Goal: Task Accomplishment & Management: Use online tool/utility

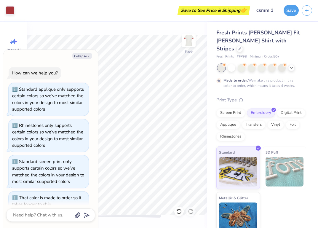
scroll to position [52, 0]
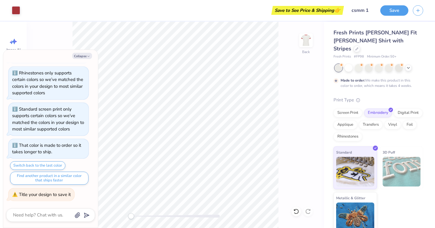
type textarea "x"
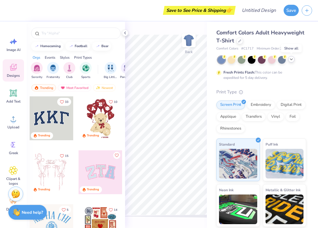
click at [292, 60] on icon at bounding box center [291, 59] width 5 height 5
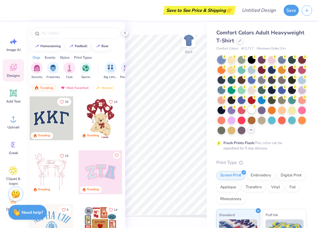
click at [253, 111] on div at bounding box center [251, 110] width 8 height 8
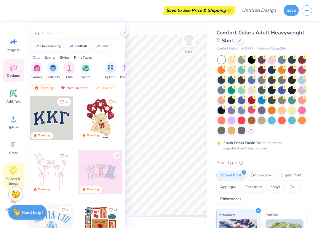
scroll to position [32, 0]
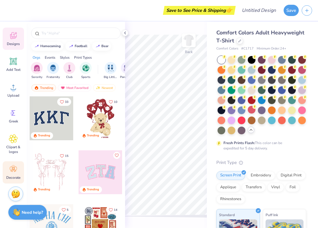
click at [18, 170] on div "Decorate" at bounding box center [13, 172] width 21 height 22
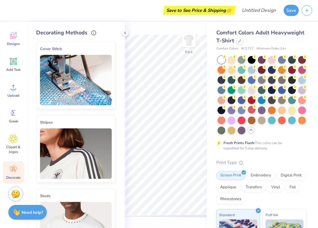
click at [87, 149] on img at bounding box center [76, 153] width 72 height 50
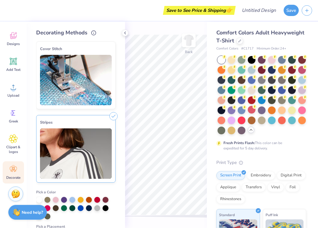
scroll to position [38, 0]
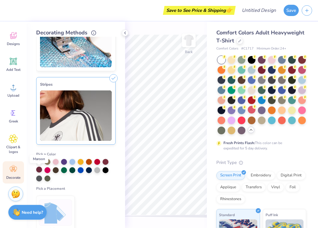
click at [41, 170] on div at bounding box center [39, 169] width 6 height 6
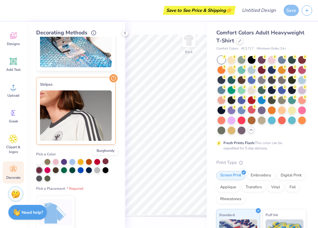
click at [106, 161] on div at bounding box center [105, 161] width 6 height 6
click at [39, 171] on div at bounding box center [39, 169] width 6 height 6
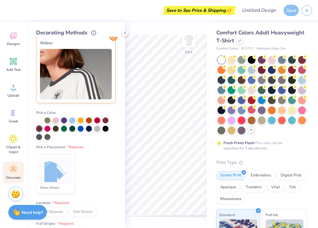
scroll to position [109, 0]
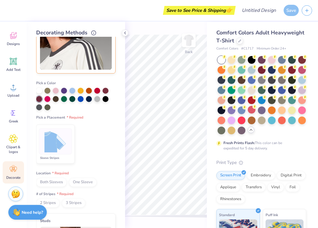
click at [63, 156] on div "Sleeve Stripes" at bounding box center [55, 157] width 33 height 5
click at [62, 181] on span "Both Sleeves" at bounding box center [51, 182] width 30 height 9
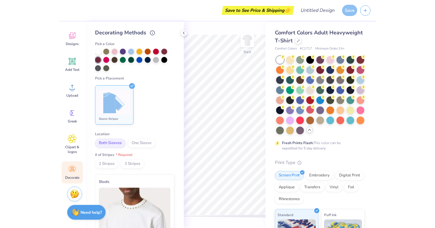
scroll to position [149, 0]
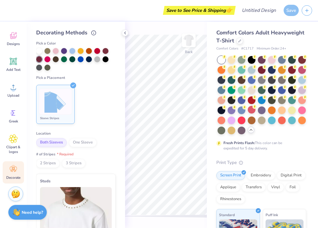
click at [46, 164] on span "2 Stripes" at bounding box center [47, 163] width 23 height 9
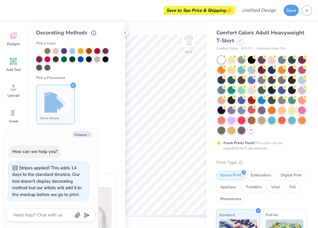
click at [74, 164] on div "Stripes applied! This adds 14 days to the standard timeline. Our tool doesn't d…" at bounding box center [48, 180] width 73 height 33
click at [116, 151] on div "Cover Stitch Pick a Color Pick a Placement Neckline & arms Neckline, arms & bot…" at bounding box center [80, 132] width 89 height 191
click at [87, 133] on icon "button" at bounding box center [89, 135] width 4 height 4
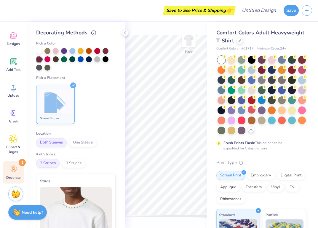
click at [72, 164] on span "3 Stripes" at bounding box center [73, 163] width 23 height 9
click at [214, 134] on div "Save to See Price & Shipping 👉 Design Title Save Image AI Designs Add Text Uplo…" at bounding box center [159, 114] width 318 height 228
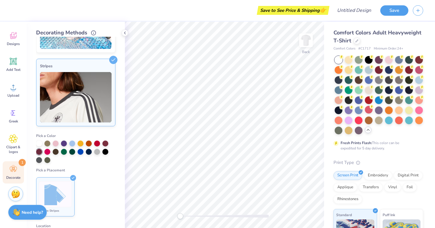
scroll to position [0, 0]
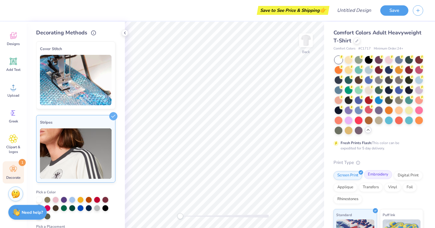
click at [317, 177] on div "Embroidery" at bounding box center [378, 174] width 28 height 9
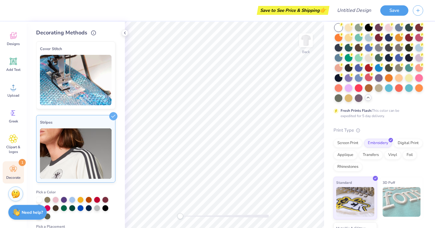
click at [98, 130] on img at bounding box center [76, 153] width 72 height 50
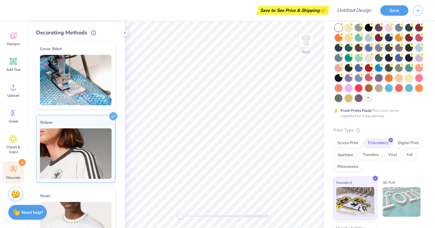
click at [99, 130] on img at bounding box center [76, 153] width 72 height 50
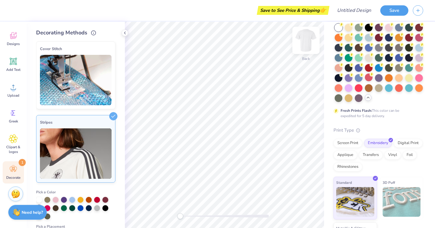
click at [312, 44] on img at bounding box center [306, 40] width 24 height 24
click at [310, 44] on img at bounding box center [306, 40] width 24 height 24
click at [106, 197] on div at bounding box center [105, 199] width 6 height 6
click at [16, 160] on div "Image AI Designs Add Text Upload Greek Clipart & logos Decorate 1" at bounding box center [13, 92] width 21 height 181
click at [16, 164] on div "Decorate 1" at bounding box center [13, 172] width 21 height 22
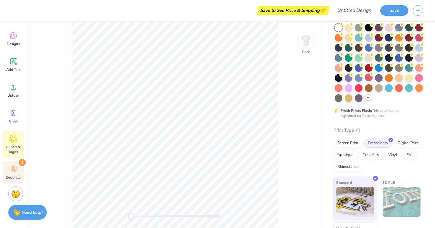
click at [16, 145] on span "Clipart & logos" at bounding box center [14, 148] width 20 height 9
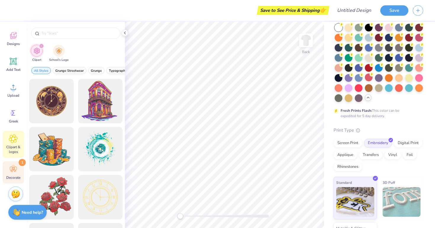
click at [16, 170] on icon at bounding box center [13, 169] width 9 height 9
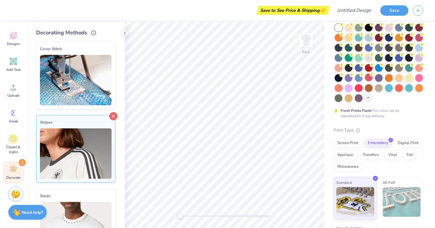
click at [113, 116] on icon at bounding box center [113, 116] width 8 height 8
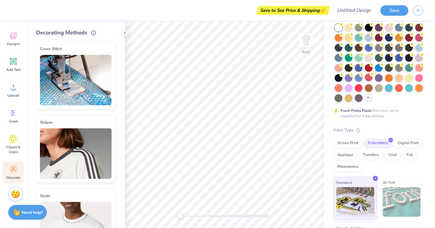
click at [113, 114] on icon at bounding box center [113, 117] width 8 height 8
click at [91, 144] on img at bounding box center [76, 153] width 72 height 50
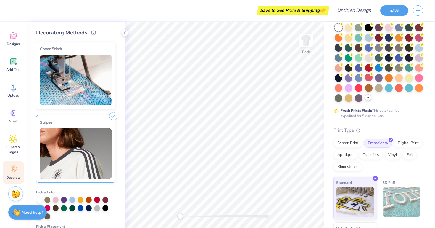
click at [114, 117] on line at bounding box center [113, 116] width 3 height 3
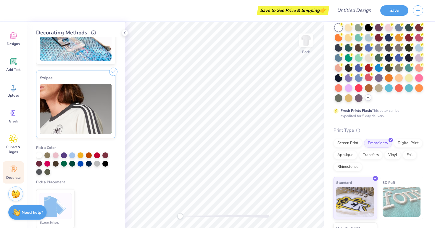
scroll to position [46, 0]
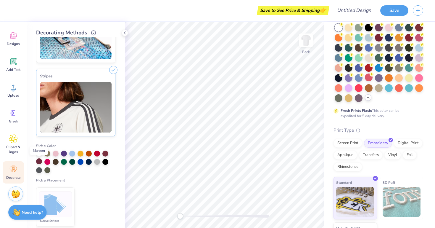
click at [39, 160] on div at bounding box center [39, 161] width 6 height 6
click at [105, 153] on div at bounding box center [105, 153] width 6 height 6
click at [60, 196] on img at bounding box center [55, 204] width 22 height 22
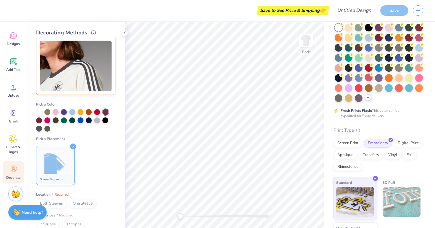
scroll to position [115, 0]
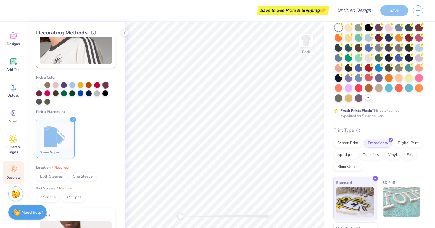
click at [67, 156] on li "Sleeve Stripes" at bounding box center [55, 138] width 38 height 39
click at [54, 177] on span "Both Sleeves" at bounding box center [51, 176] width 30 height 9
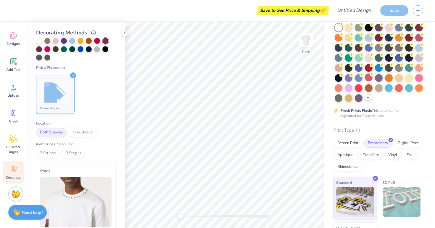
scroll to position [0, 0]
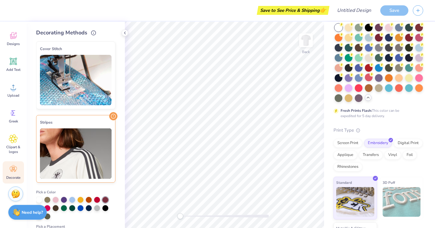
click at [90, 88] on img at bounding box center [76, 80] width 72 height 50
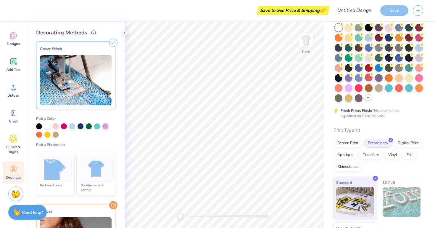
click at [67, 155] on div at bounding box center [55, 168] width 33 height 26
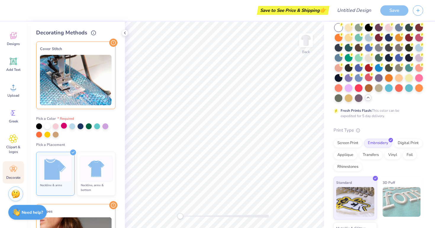
click at [62, 126] on div at bounding box center [64, 126] width 6 height 6
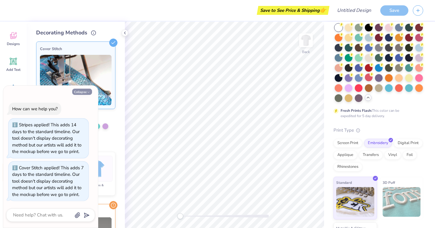
click at [84, 91] on button "Collapse" at bounding box center [82, 91] width 20 height 6
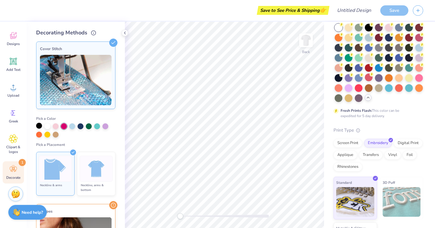
click at [39, 125] on div at bounding box center [39, 126] width 6 height 6
click at [49, 124] on div at bounding box center [47, 126] width 6 height 6
click at [113, 44] on icon at bounding box center [113, 42] width 8 height 8
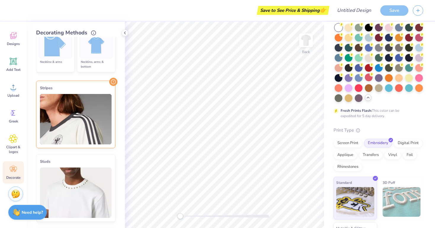
click at [103, 138] on img at bounding box center [76, 119] width 72 height 50
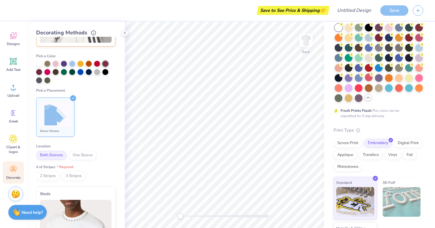
scroll to position [132, 0]
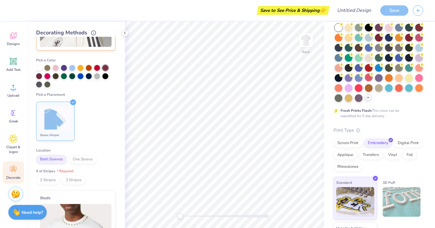
click at [82, 158] on span "One Sleeve" at bounding box center [83, 159] width 28 height 9
click at [56, 158] on span "Both Sleeves" at bounding box center [51, 159] width 30 height 9
click at [69, 183] on span "3 Stripes" at bounding box center [73, 179] width 23 height 9
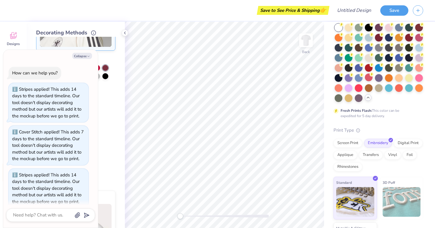
scroll to position [7, 0]
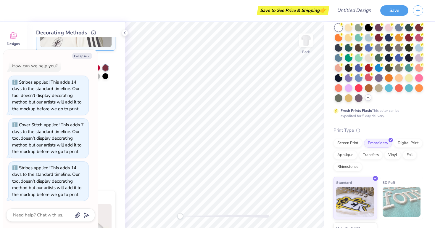
click at [116, 101] on div "Cover Stitch Pick a Color Pick a Placement Neckline & arms Neckline, arms & bot…" at bounding box center [80, 132] width 89 height 191
click at [317, 193] on img at bounding box center [402, 202] width 38 height 30
click at [317, 196] on img at bounding box center [402, 202] width 38 height 30
click at [79, 57] on button "Collapse" at bounding box center [82, 56] width 20 height 6
type textarea "x"
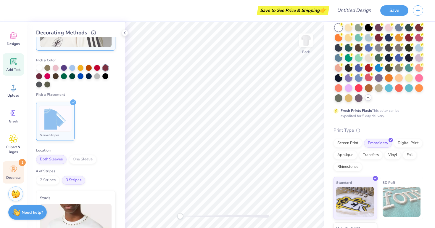
click at [18, 64] on div "Add Text" at bounding box center [13, 64] width 21 height 22
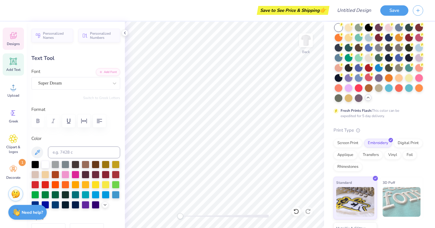
click at [17, 48] on div "Designs" at bounding box center [13, 39] width 21 height 22
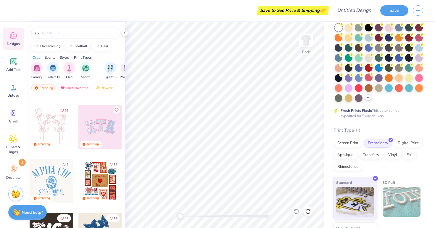
scroll to position [48, 0]
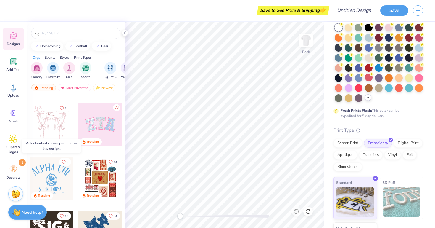
click at [62, 188] on div at bounding box center [52, 178] width 44 height 44
click at [307, 41] on img at bounding box center [306, 40] width 24 height 24
click at [14, 72] on div "Add Text" at bounding box center [13, 64] width 21 height 22
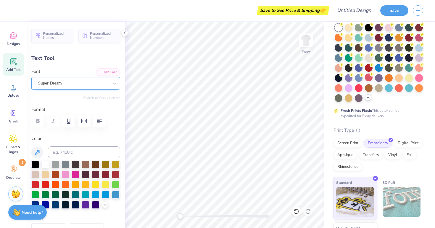
click at [70, 84] on div "Super Dream" at bounding box center [74, 82] width 72 height 9
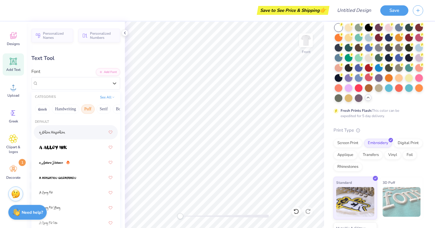
click at [86, 107] on button "Puff" at bounding box center [88, 108] width 14 height 9
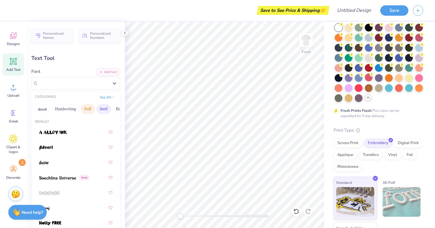
click at [103, 107] on button "Serif" at bounding box center [103, 108] width 14 height 9
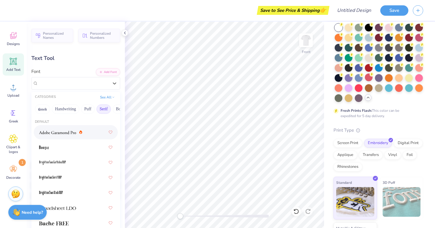
click at [83, 131] on div at bounding box center [75, 132] width 73 height 11
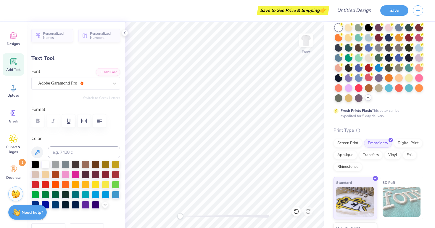
scroll to position [0, 1]
type textarea "CLUB"
type input "5.85"
type input "1.63"
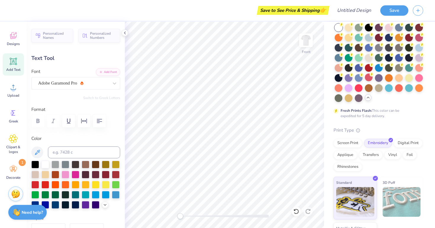
type input "8.54"
type textarea "SPORTS MEDIA"
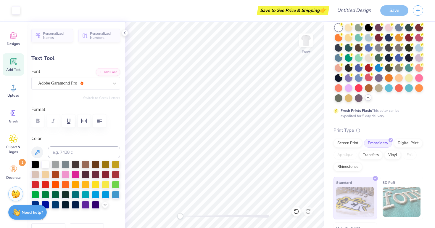
type input "14.53"
type input "1.46"
type input "10.86"
type input "12.00"
type input "1.21"
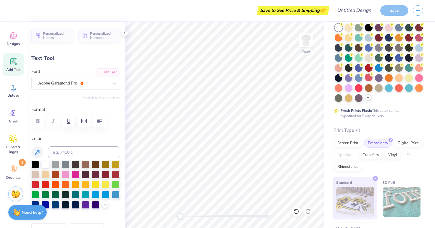
type input "10.99"
type textarea "S"
type textarea "MARKETING"
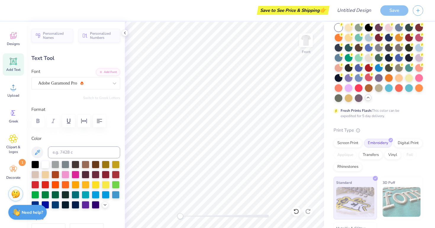
scroll to position [0, 1]
click at [317, 150] on div "Comfort Colors Adult Heavyweight T-Shirt Comfort Colors # C1717 Minimum Order: …" at bounding box center [379, 126] width 111 height 275
type input "14.53"
type input "1.46"
type input "10.86"
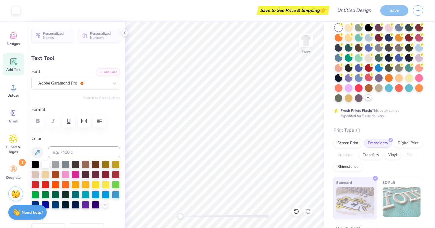
type input "10.07"
type input "1.21"
type input "13.15"
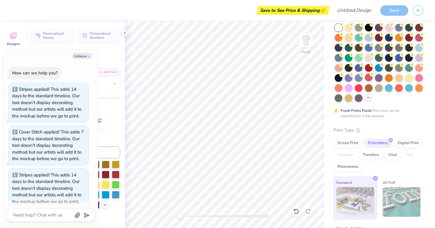
scroll to position [56, 0]
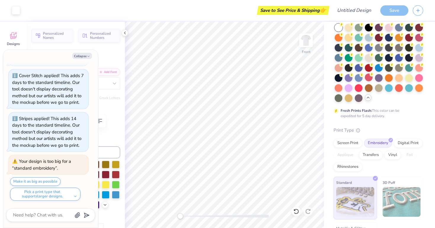
type textarea "x"
type input "14.53"
type input "1.46"
type input "10.86"
type textarea "x"
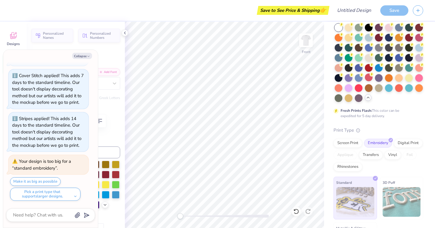
type input "5.85"
type input "1.63"
type input "8.54"
type textarea "x"
type input "14.53"
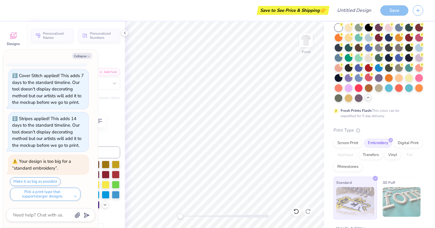
type input "1.46"
type input "10.86"
type textarea "x"
type input "5.85"
type input "1.63"
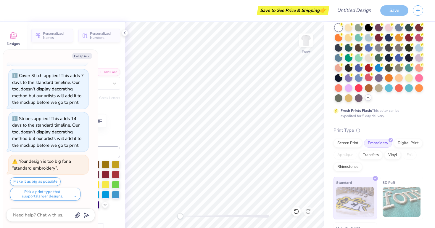
type input "8.54"
type textarea "x"
type input "14.53"
type input "1.46"
type input "10.86"
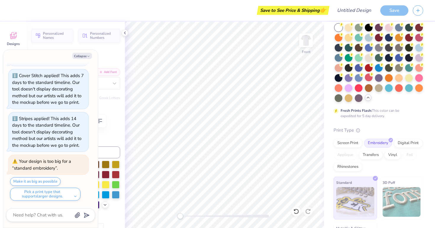
type textarea "x"
type input "5.85"
type input "1.63"
type input "8.54"
click at [317, 145] on div "Embroidery" at bounding box center [378, 142] width 28 height 9
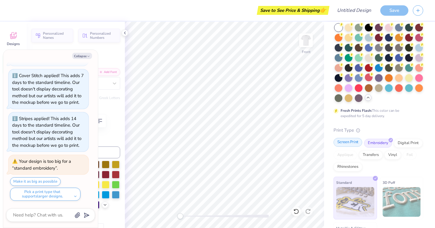
click at [317, 138] on div "Screen Print" at bounding box center [347, 142] width 29 height 9
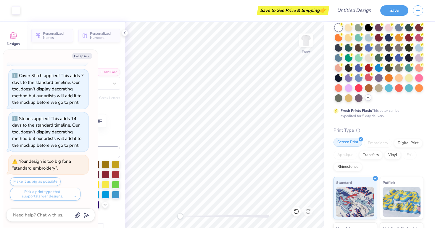
click at [317, 143] on div "Screen Print" at bounding box center [347, 142] width 29 height 9
type textarea "x"
type input "14.53"
type input "1.46"
type input "10.86"
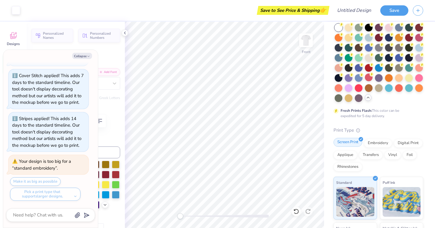
type textarea "x"
type input "5.85"
type input "1.63"
type input "8.54"
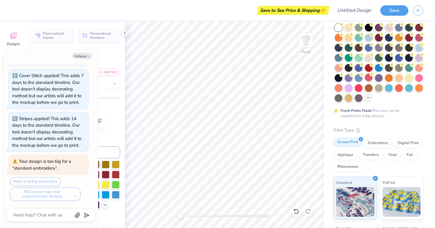
type textarea "x"
type textarea "S"
type textarea "x"
type textarea "SP"
type textarea "x"
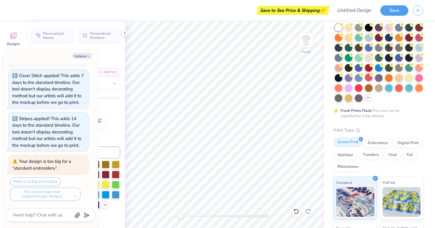
type textarea "SPO"
type textarea "x"
type textarea "SPOR"
type textarea "x"
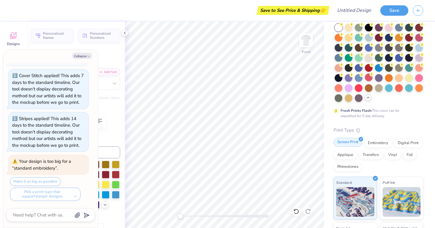
type textarea "SPORT"
type textarea "x"
type textarea "SPORTS"
type textarea "x"
type textarea "SPORTS"
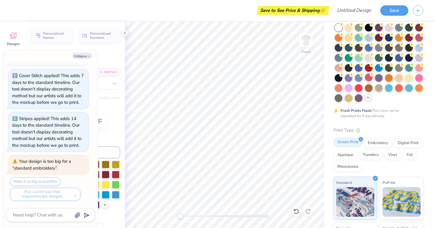
type textarea "x"
type textarea "SPORTS M"
type textarea "x"
type textarea "SPORTS ME"
type textarea "x"
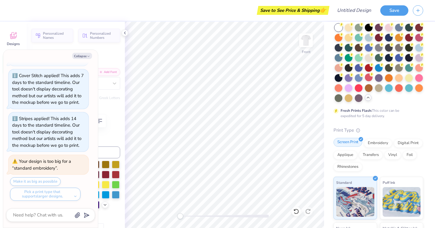
type textarea "SPORTS MED"
type textarea "x"
type textarea "SPORTS MEDI"
type textarea "x"
type textarea "SPORTS MEDIA"
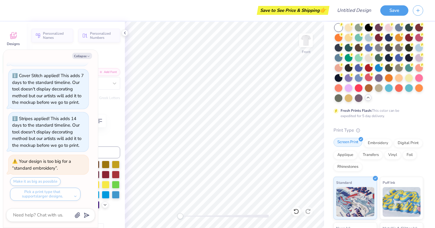
scroll to position [0, 1]
type textarea "x"
type textarea "SPORTS MEDIA"
type textarea "x"
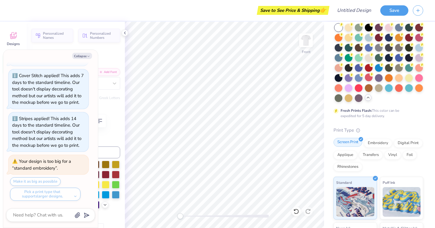
type textarea "SPORTS MEDIA"
type textarea "x"
type input "10.60"
type textarea "x"
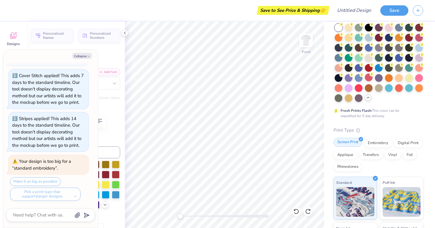
type textarea "S"
type textarea "x"
type textarea "SP"
type textarea "x"
type textarea "SPO"
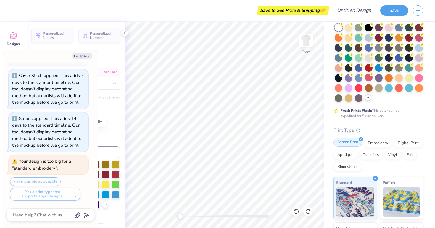
type textarea "x"
type textarea "SPOR"
type textarea "x"
type textarea "SPORT"
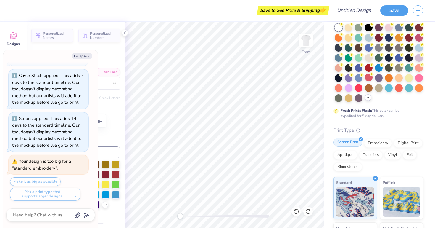
type textarea "x"
type textarea "SPORTS"
type textarea "x"
type textarea "SPORTS"
type textarea "x"
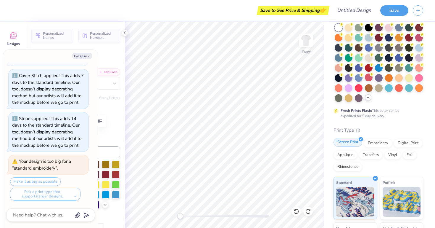
type textarea "SPORTS M"
type textarea "x"
type textarea "SPORTS ME"
type textarea "x"
type textarea "SPORTS MED"
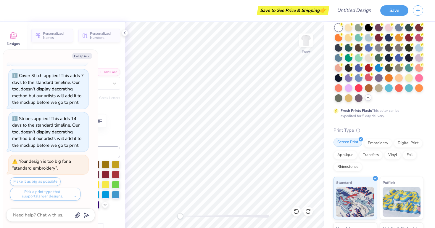
type textarea "x"
type textarea "SPORTS MEDI"
type textarea "x"
type textarea "SPORTS MEDIA"
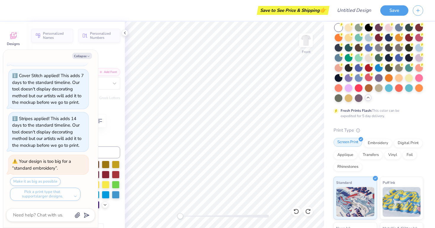
type textarea "x"
type textarea "SPORTS EDIA"
type textarea "x"
type textarea "SPORTSEDIA"
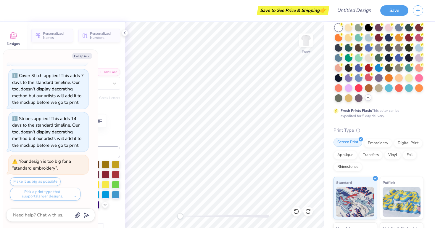
type textarea "x"
type input "8.54"
type textarea "x"
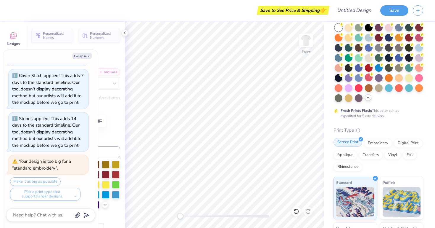
type textarea "CLUB"
type textarea "x"
type textarea "CLUB S"
type textarea "x"
type textarea "CLUB SP"
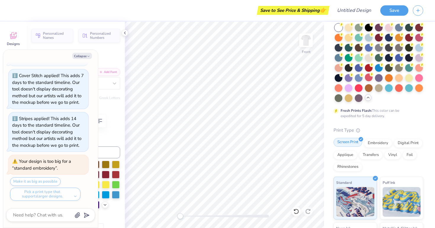
type textarea "x"
type textarea "CLUB SPO"
type textarea "x"
type textarea "CLUB SPOR"
type textarea "x"
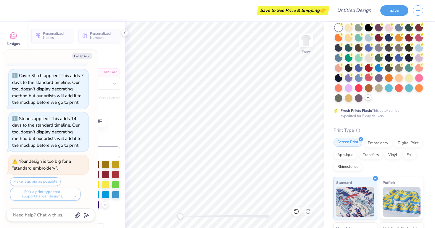
type textarea "CLUB SPORT"
type textarea "x"
type textarea "CLUB SPORTS"
type textarea "x"
type textarea "CLUB SPORTS"
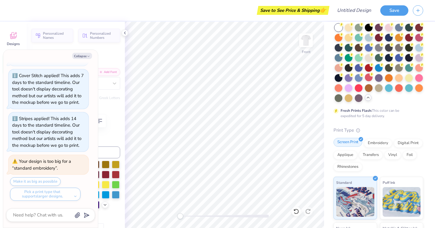
type textarea "x"
type textarea "CLUB SPORTS M"
type textarea "x"
type textarea "CLUB SPORTS ME"
type textarea "x"
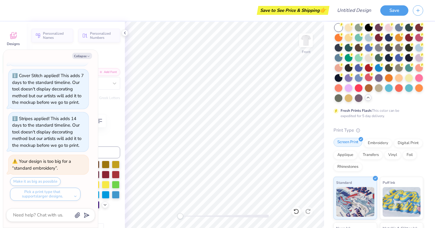
type textarea "CLUB SPORTS MED"
type textarea "x"
type textarea "CLUB SPORTS MEDI"
type textarea "x"
type textarea "CLUB SPORTS MEDIA"
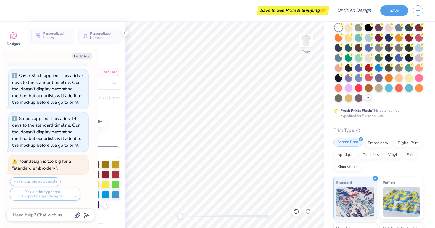
type textarea "x"
type textarea "CLUB SPORTS MEDIA"
type textarea "x"
type textarea "CLUB SPORTS MEDIA M"
type textarea "x"
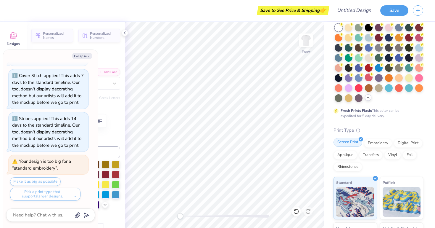
type textarea "CLUB SPORTS MEDIA MA"
type textarea "x"
type textarea "CLUB SPORTS MEDIA MAR"
type textarea "x"
type textarea "CLUB SPORTS MEDIA MARK"
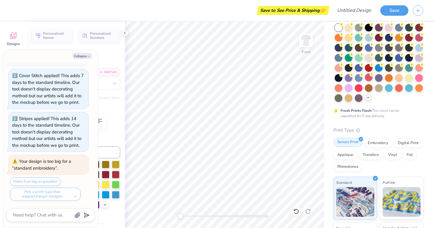
type textarea "x"
type textarea "CLUB SPORTS MEDIA MARKE"
type textarea "x"
type textarea "CLUB SPORTS MEDIA MARKET"
type textarea "x"
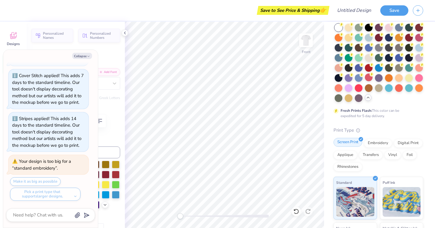
type textarea "CLUB SPORTS MEDIA MARKETI"
type textarea "x"
type textarea "CLUB SPORTS MEDIA MARKETIN"
type textarea "x"
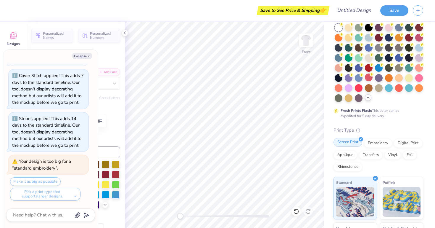
type textarea "CLUB SPORTS MEDIA MARKETING"
type textarea "x"
type textarea "CLUB SPORTS MEDIA MARKETING"
type textarea "x"
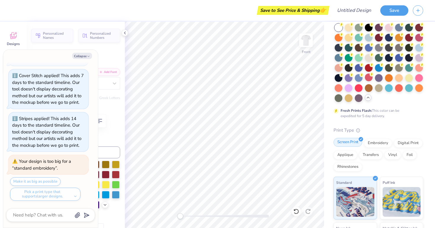
scroll to position [0, 0]
type textarea "CLUB SPORTS MEDIA MARKETING"
type textarea "x"
type textarea "CLUB SPORTS MEDIA MARKETING"
type textarea "x"
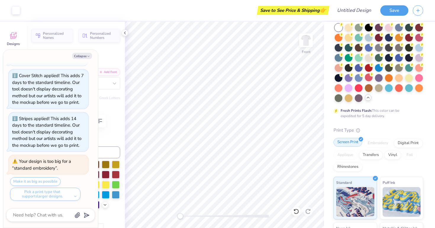
type input "14.53"
type input "6.37"
type input "6.17"
click at [85, 52] on div "Collapse How can we help you? Stripes applied! This adds 14 days to the standar…" at bounding box center [50, 139] width 95 height 178
click at [85, 56] on button "Collapse" at bounding box center [82, 56] width 20 height 6
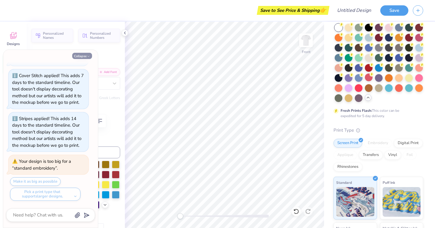
type textarea "x"
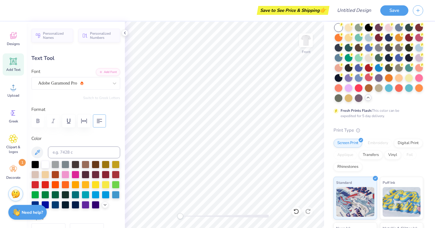
click at [96, 126] on button "button" at bounding box center [99, 120] width 13 height 13
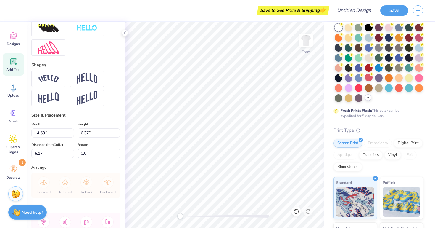
scroll to position [220, 0]
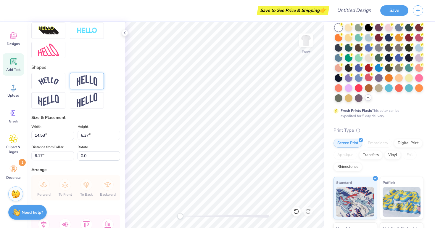
click at [78, 78] on img at bounding box center [87, 80] width 21 height 11
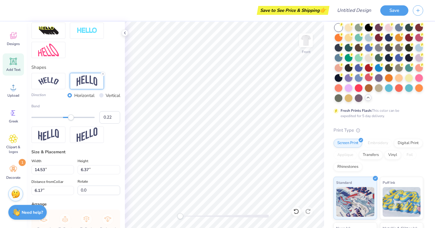
type input "0.21"
drag, startPoint x: 78, startPoint y: 118, endPoint x: 70, endPoint y: 118, distance: 7.7
click at [70, 118] on div "Accessibility label" at bounding box center [70, 117] width 6 height 6
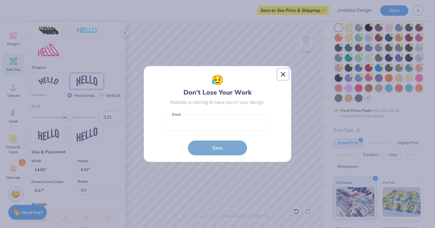
click at [281, 74] on button "Close" at bounding box center [283, 74] width 11 height 11
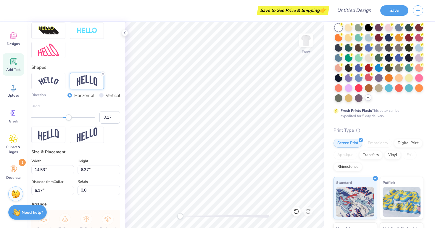
type input "0.16"
click at [68, 117] on div "Accessibility label" at bounding box center [68, 117] width 6 height 6
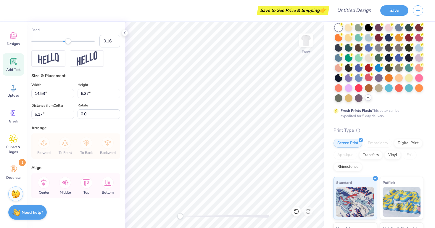
scroll to position [292, 0]
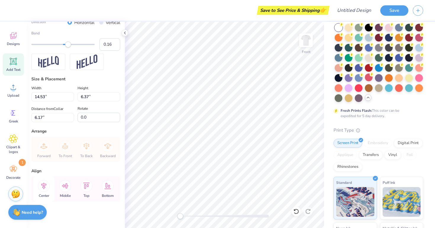
click at [48, 188] on icon at bounding box center [44, 186] width 12 height 12
click at [44, 187] on icon at bounding box center [43, 185] width 5 height 7
click at [69, 189] on icon at bounding box center [65, 186] width 12 height 12
click at [39, 187] on icon at bounding box center [44, 186] width 12 height 12
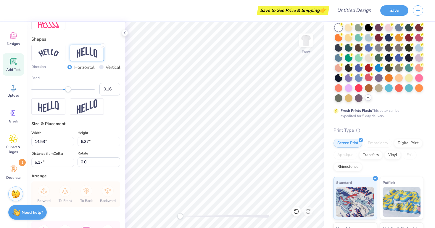
scroll to position [233, 0]
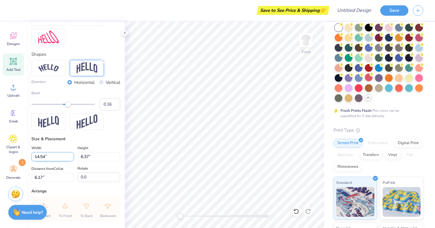
click at [72, 155] on input "14.54" at bounding box center [52, 156] width 43 height 9
click at [72, 155] on input "14.55" at bounding box center [52, 156] width 43 height 9
click at [72, 155] on input "14.56" at bounding box center [52, 156] width 43 height 9
click at [72, 155] on input "14.57" at bounding box center [52, 156] width 43 height 9
click at [72, 155] on input "14.6" at bounding box center [52, 156] width 43 height 9
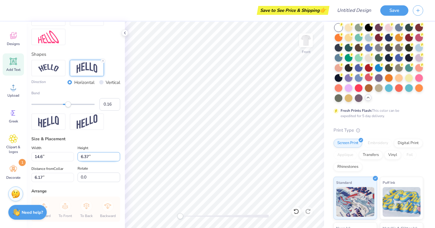
type input "14.57"
type input "6.38"
type input "8.91"
click at [118, 154] on input "6.42" at bounding box center [99, 156] width 43 height 9
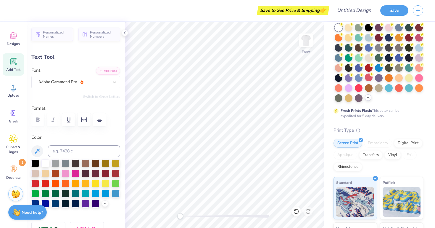
scroll to position [0, 0]
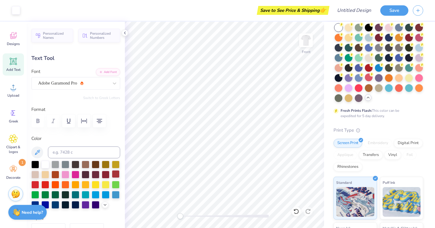
type input "7.01"
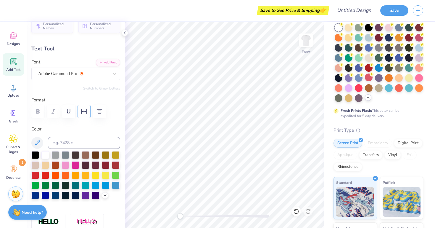
click at [81, 108] on icon "button" at bounding box center [83, 111] width 7 height 7
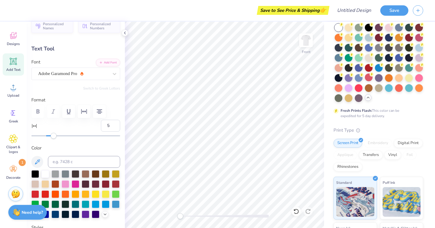
type input "4"
drag, startPoint x: 46, startPoint y: 136, endPoint x: 49, endPoint y: 137, distance: 3.3
click at [49, 137] on div "Accessibility label" at bounding box center [49, 136] width 6 height 6
type input "19"
drag, startPoint x: 51, startPoint y: 138, endPoint x: 60, endPoint y: 137, distance: 8.9
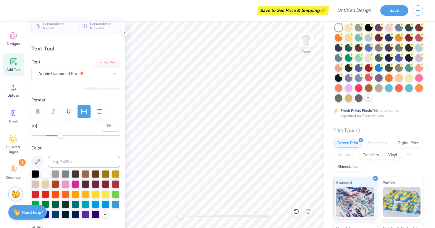
click at [60, 137] on div at bounding box center [75, 136] width 89 height 6
type input "14.50"
type input "6.97"
type input "8.92"
type input "0"
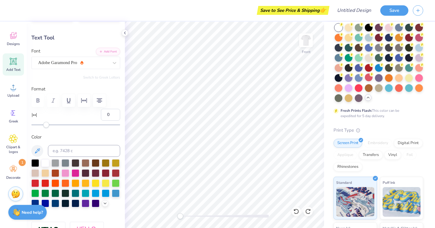
scroll to position [22, 0]
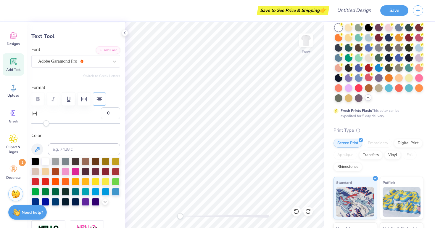
click at [103, 97] on icon "button" at bounding box center [99, 98] width 7 height 7
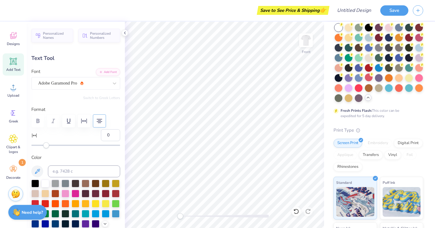
scroll to position [1, 1]
type input "5.85"
type input "1.63"
type input "8.54"
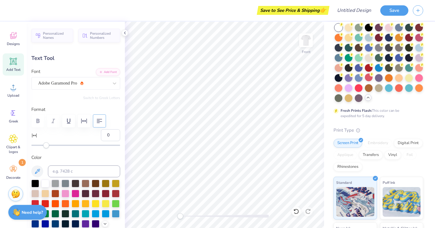
type textarea "SPORTS MEDIA"
type input "14.50"
type input "6.97"
type input "8.92"
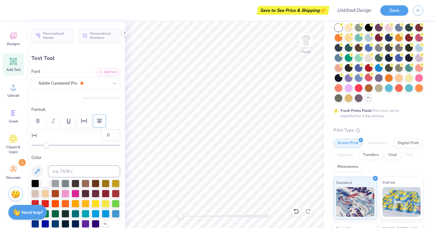
type input "5.85"
type input "1.63"
type input "8.54"
type textarea "MARKETING"
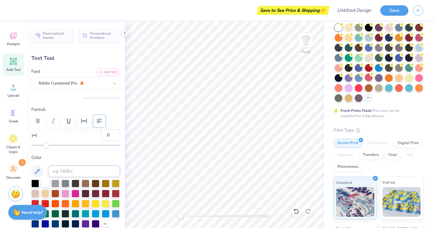
type input "14.50"
type input "6.97"
type input "8.92"
type textarea "CLUB"
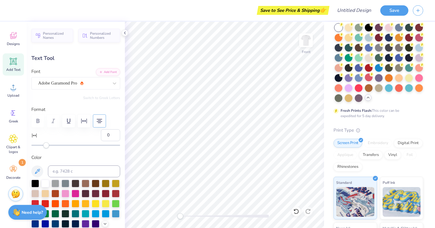
scroll to position [1, 0]
type input "5.13"
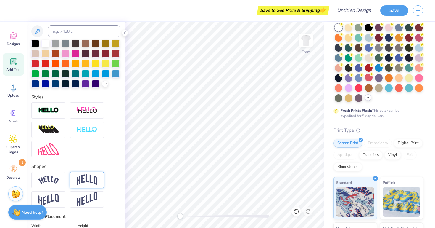
click at [92, 185] on img at bounding box center [87, 179] width 21 height 11
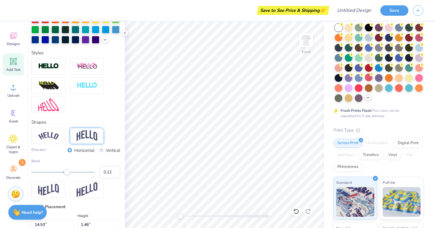
drag, startPoint x: 77, startPoint y: 173, endPoint x: 67, endPoint y: 172, distance: 10.4
click at [67, 172] on div "Accessibility label" at bounding box center [67, 172] width 6 height 6
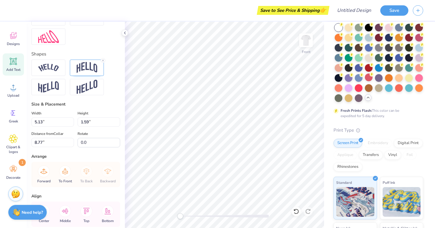
scroll to position [268, 0]
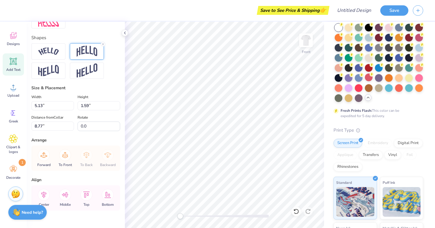
click at [83, 57] on div at bounding box center [87, 51] width 34 height 16
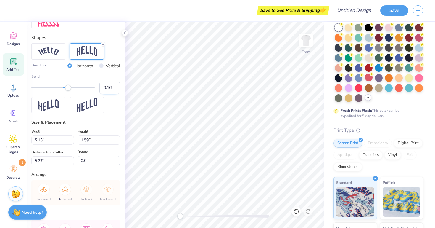
click at [110, 90] on input "0.16" at bounding box center [109, 87] width 21 height 12
click at [115, 90] on input "0.15" at bounding box center [109, 87] width 21 height 12
click at [115, 90] on input "0.14" at bounding box center [109, 87] width 21 height 12
click at [115, 90] on input "0.13" at bounding box center [109, 87] width 21 height 12
click at [115, 90] on input "0.12" at bounding box center [109, 87] width 21 height 12
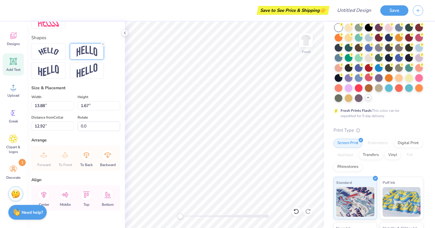
click at [91, 53] on img at bounding box center [87, 51] width 21 height 11
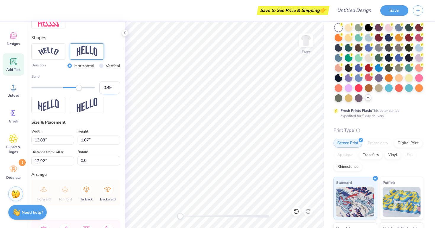
click at [114, 88] on input "0.49" at bounding box center [109, 87] width 21 height 12
click at [115, 89] on input "0.48" at bounding box center [109, 87] width 21 height 12
click at [115, 89] on input "0.31" at bounding box center [109, 87] width 21 height 12
click at [115, 89] on input "0.3" at bounding box center [109, 87] width 21 height 12
click at [115, 89] on input "0.29" at bounding box center [109, 87] width 21 height 12
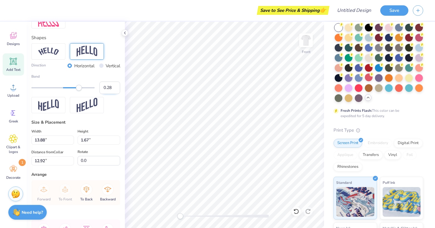
click at [115, 89] on input "0.28" at bounding box center [109, 87] width 21 height 12
click at [115, 89] on input "0.27" at bounding box center [109, 87] width 21 height 12
click at [115, 89] on input "0.26" at bounding box center [109, 87] width 21 height 12
click at [107, 88] on input "0.26" at bounding box center [109, 87] width 21 height 12
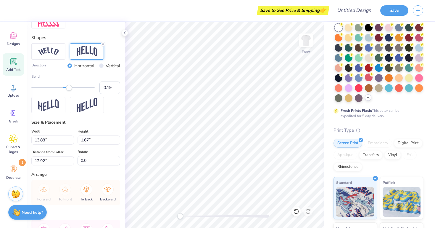
drag, startPoint x: 95, startPoint y: 87, endPoint x: 69, endPoint y: 87, distance: 26.0
click at [69, 87] on div "Accessibility label" at bounding box center [69, 88] width 6 height 6
click at [115, 90] on input "0.18" at bounding box center [109, 87] width 21 height 12
click at [115, 90] on input "0.17" at bounding box center [109, 87] width 21 height 12
click at [115, 90] on input "0.16" at bounding box center [109, 87] width 21 height 12
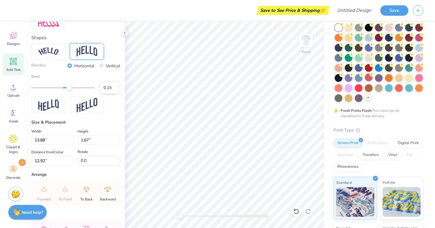
click at [115, 90] on input "0.15" at bounding box center [109, 87] width 21 height 12
click at [115, 90] on input "0.14" at bounding box center [109, 87] width 21 height 12
click at [115, 90] on input "0.13" at bounding box center [109, 87] width 21 height 12
click at [115, 90] on input "0.12" at bounding box center [109, 87] width 21 height 12
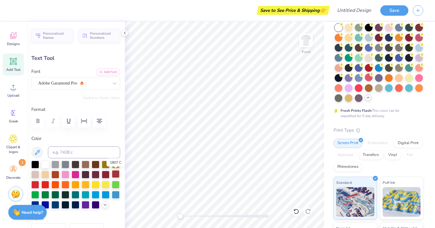
click at [115, 172] on div at bounding box center [116, 174] width 8 height 8
click at [108, 174] on div at bounding box center [106, 174] width 8 height 8
click at [105, 175] on div at bounding box center [106, 174] width 8 height 8
click at [104, 176] on div at bounding box center [106, 174] width 8 height 8
click at [15, 133] on div "Clipart & logos" at bounding box center [13, 143] width 21 height 27
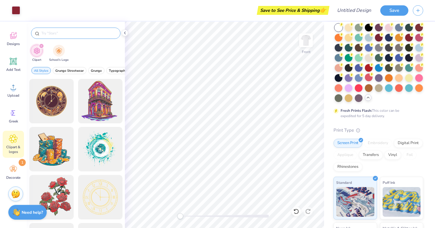
click at [71, 31] on input "text" at bounding box center [79, 33] width 76 height 6
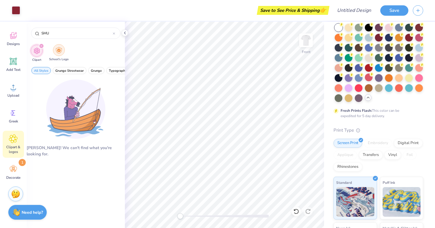
click at [59, 54] on div "filter for School's Logo" at bounding box center [59, 50] width 12 height 12
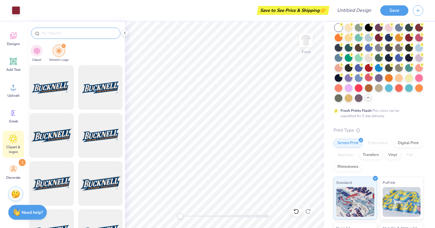
click at [84, 30] on input "text" at bounding box center [79, 33] width 76 height 6
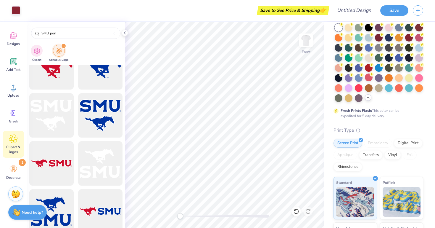
scroll to position [0, 0]
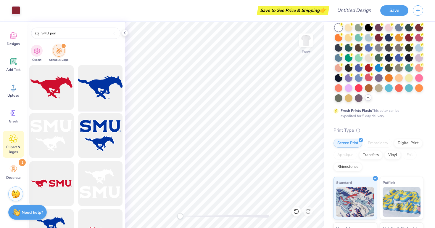
click at [99, 102] on div at bounding box center [100, 87] width 49 height 49
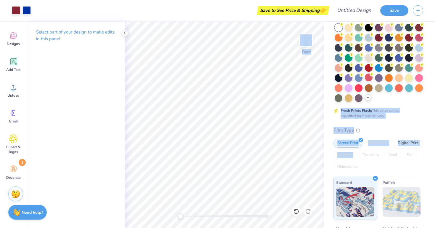
click at [239, 111] on div "Art colors Save to See Price & Shipping 👉 Design Title Save Image AI Designs Ad…" at bounding box center [217, 114] width 435 height 228
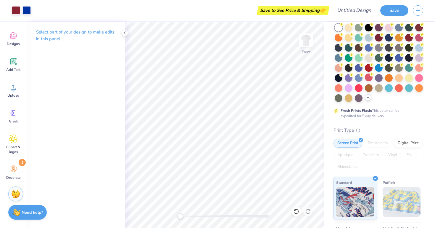
click at [317, 127] on div "Comfort Colors Adult Heavyweight T-Shirt Comfort Colors # C1717 Minimum Order: …" at bounding box center [379, 149] width 111 height 321
click at [317, 130] on icon at bounding box center [358, 129] width 4 height 4
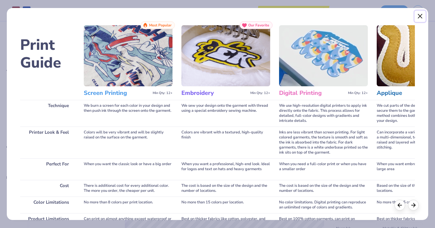
click at [317, 16] on button "Close" at bounding box center [420, 16] width 11 height 11
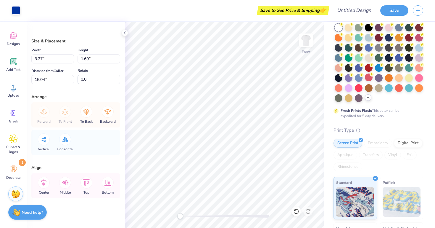
click at [317, 144] on div "Embroidery" at bounding box center [378, 142] width 28 height 9
click at [317, 143] on div "Digital Print" at bounding box center [408, 142] width 29 height 9
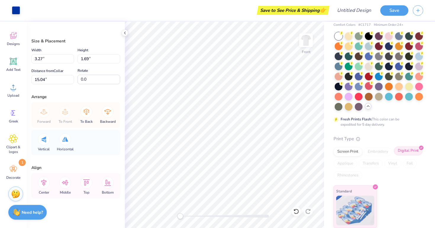
scroll to position [24, 0]
click at [317, 156] on div "Screen Print" at bounding box center [347, 151] width 29 height 9
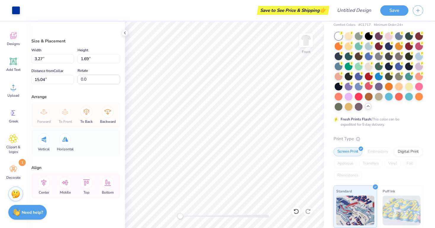
click at [317, 159] on div at bounding box center [380, 160] width 5 height 5
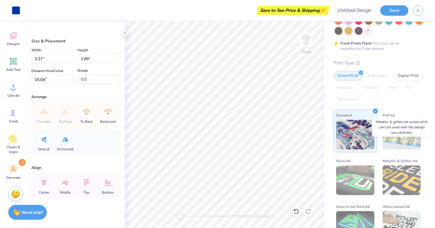
scroll to position [115, 0]
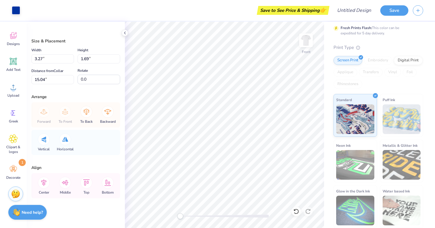
click at [317, 62] on div "Embroidery" at bounding box center [378, 60] width 28 height 9
click at [317, 60] on div "Embroidery" at bounding box center [378, 60] width 28 height 9
click at [317, 66] on div "Screen Print Embroidery Digital Print Applique Transfers Vinyl Foil Rhinestones" at bounding box center [378, 72] width 90 height 33
click at [317, 65] on div "Embroidery" at bounding box center [378, 60] width 28 height 9
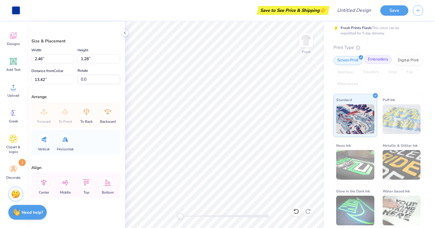
click at [317, 60] on div "Embroidery" at bounding box center [378, 59] width 28 height 9
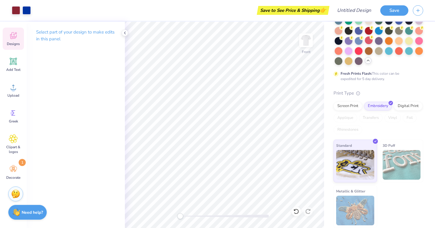
click at [16, 35] on icon at bounding box center [13, 35] width 7 height 7
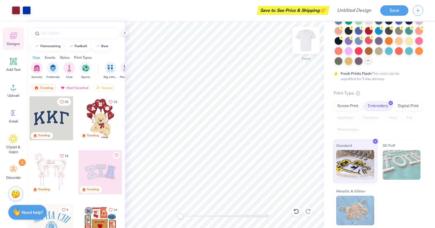
click at [307, 42] on img at bounding box center [306, 40] width 24 height 24
click at [308, 38] on img at bounding box center [306, 40] width 24 height 24
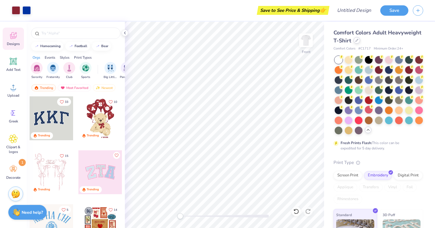
click at [317, 41] on icon at bounding box center [356, 40] width 3 height 3
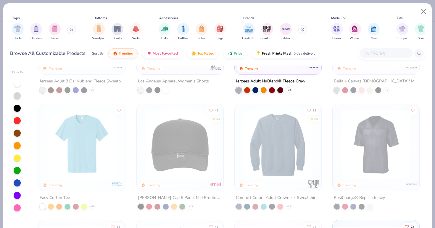
scroll to position [1142, 0]
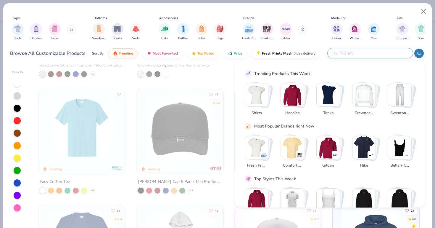
click at [317, 56] on input "text" at bounding box center [370, 53] width 78 height 7
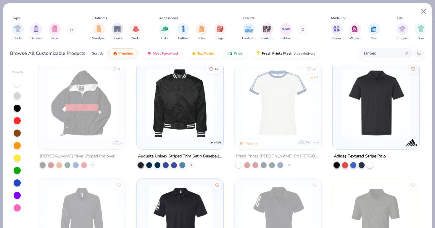
scroll to position [241, 0]
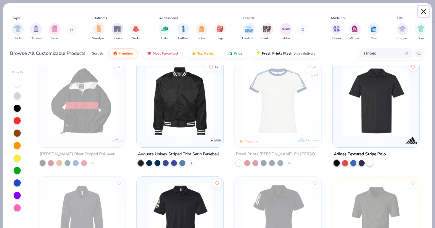
click at [317, 12] on button "Close" at bounding box center [423, 11] width 11 height 11
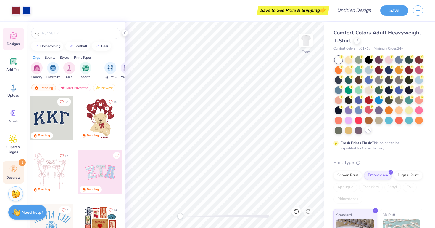
click at [15, 173] on icon at bounding box center [13, 169] width 9 height 9
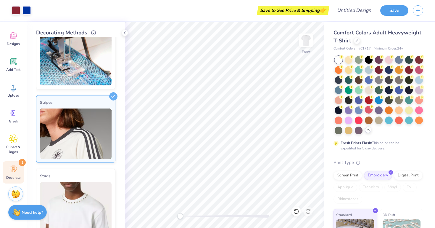
scroll to position [27, 0]
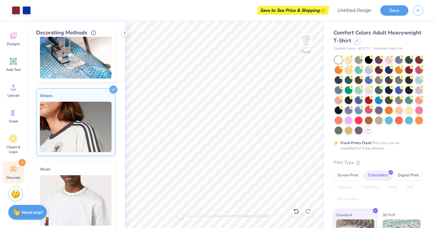
click at [80, 141] on img at bounding box center [76, 126] width 72 height 50
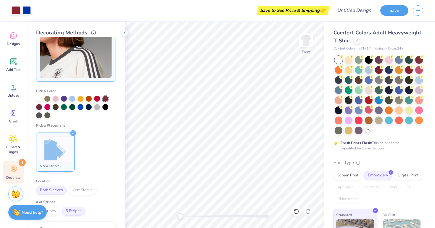
scroll to position [88, 0]
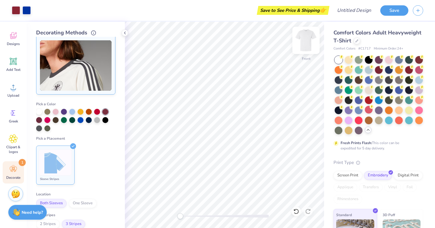
click at [306, 41] on img at bounding box center [306, 40] width 24 height 24
click at [306, 41] on img at bounding box center [306, 40] width 12 height 12
click at [301, 46] on img at bounding box center [306, 40] width 24 height 24
click at [301, 46] on img at bounding box center [306, 40] width 12 height 12
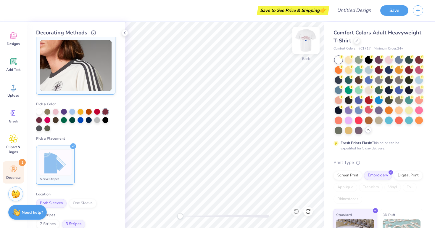
click at [304, 41] on img at bounding box center [306, 40] width 24 height 24
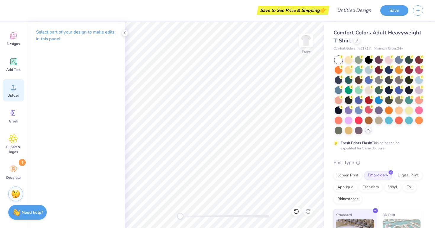
click at [15, 92] on div "Upload" at bounding box center [13, 90] width 21 height 22
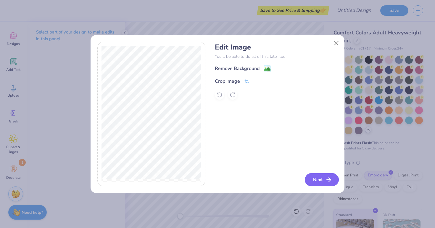
click at [314, 184] on button "Next" at bounding box center [322, 179] width 34 height 13
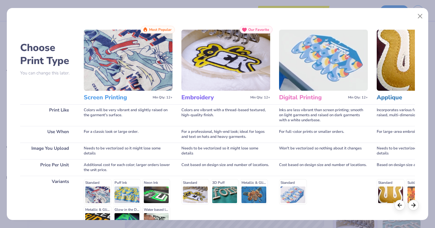
click at [219, 64] on img at bounding box center [225, 60] width 89 height 61
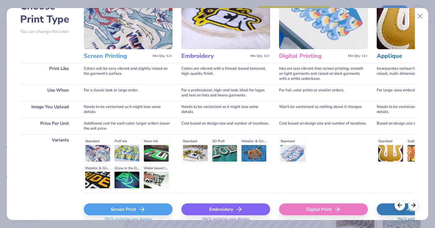
scroll to position [67, 0]
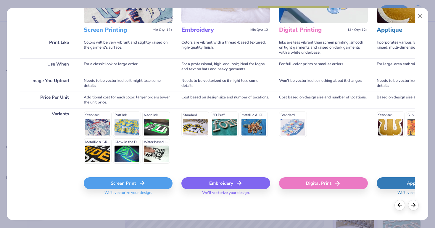
click at [236, 187] on div "Embroidery" at bounding box center [225, 183] width 89 height 12
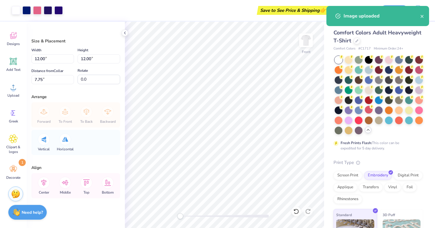
click at [158, 191] on body "Art colors Save to See Price & Shipping 👉 Design Title Save Image AI Designs Ad…" at bounding box center [217, 114] width 435 height 228
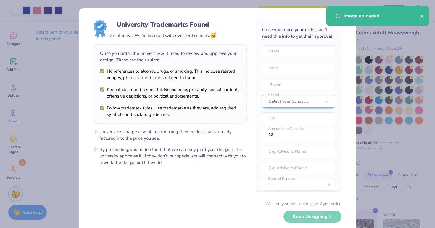
click at [317, 16] on icon "close" at bounding box center [422, 16] width 4 height 5
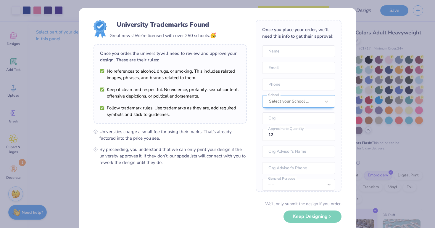
click at [317, 17] on div "University Trademarks Found Great news! We're licensed with over 250 schools. 🥳…" at bounding box center [217, 114] width 435 height 228
click at [317, 104] on div "Select your School ..." at bounding box center [298, 101] width 73 height 12
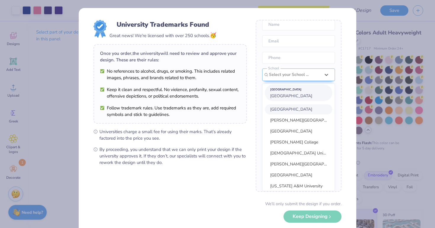
click at [312, 95] on span "[GEOGRAPHIC_DATA]" at bounding box center [291, 96] width 42 height 6
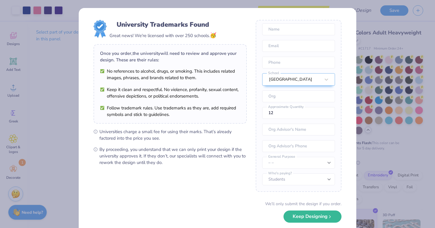
scroll to position [26, 0]
click at [302, 212] on button "Keep Designing" at bounding box center [312, 215] width 58 height 12
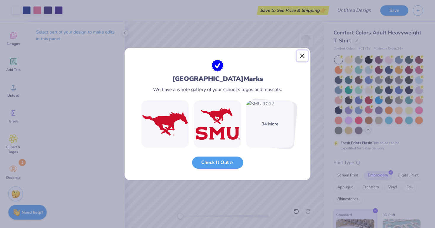
click at [302, 54] on button "Close" at bounding box center [302, 55] width 11 height 11
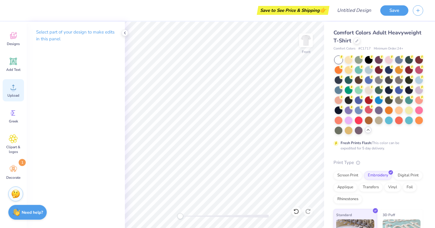
click at [12, 90] on circle at bounding box center [13, 89] width 4 height 4
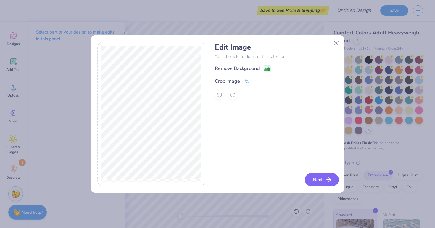
click at [312, 180] on button "Next" at bounding box center [322, 179] width 34 height 13
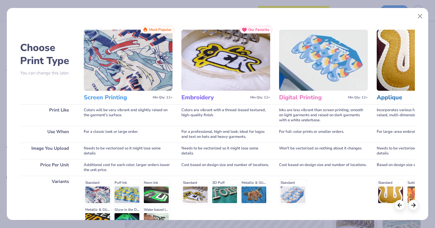
scroll to position [67, 0]
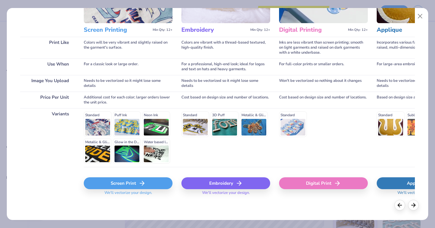
click at [215, 192] on span "We'll vectorize your design." at bounding box center [226, 194] width 52 height 9
click at [216, 188] on div "Embroidery" at bounding box center [225, 183] width 89 height 12
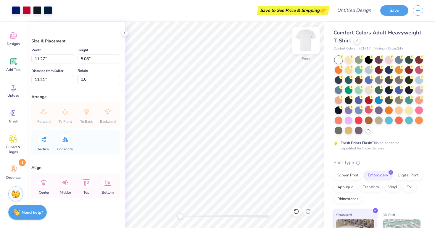
click at [307, 43] on img at bounding box center [306, 40] width 24 height 24
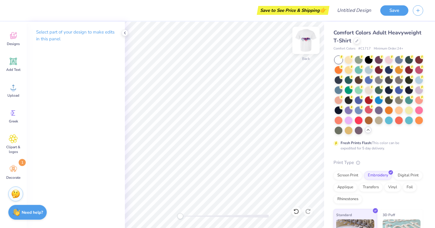
click at [304, 39] on img at bounding box center [306, 40] width 24 height 24
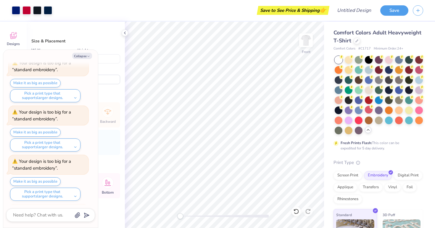
scroll to position [204, 0]
click at [86, 56] on button "Collapse" at bounding box center [82, 56] width 20 height 6
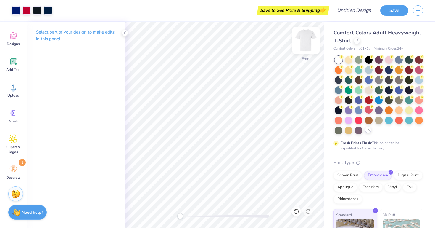
click at [306, 38] on img at bounding box center [306, 40] width 24 height 24
click at [16, 47] on div "Designs" at bounding box center [13, 39] width 21 height 22
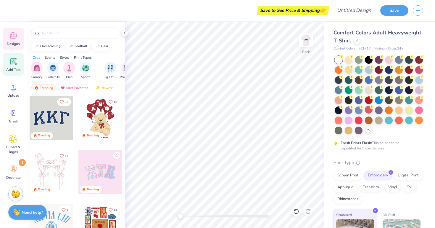
click at [16, 64] on icon at bounding box center [13, 61] width 9 height 9
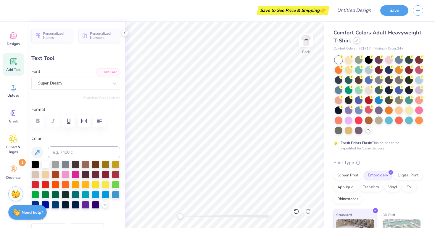
click at [317, 41] on icon at bounding box center [356, 40] width 3 height 3
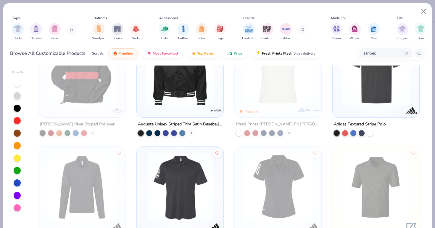
scroll to position [264, 0]
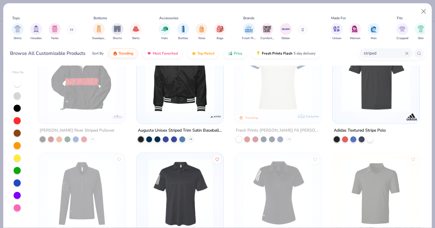
click at [256, 105] on img at bounding box center [278, 76] width 75 height 69
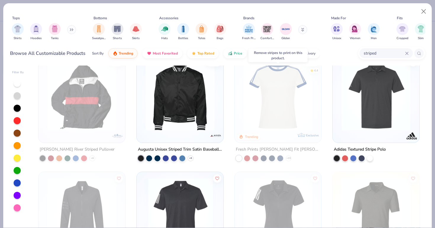
scroll to position [232, 0]
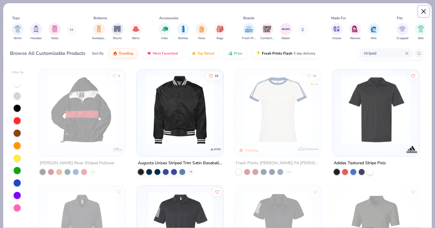
click at [317, 15] on button "Close" at bounding box center [423, 11] width 11 height 11
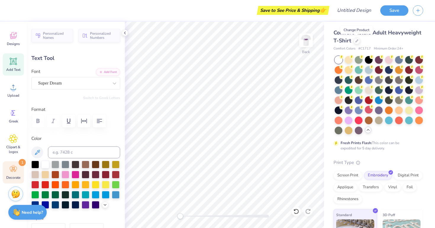
click at [16, 176] on span "Decorate" at bounding box center [13, 177] width 14 height 5
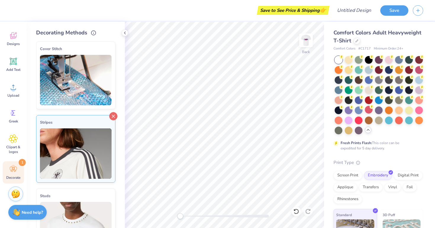
click at [115, 114] on icon at bounding box center [113, 116] width 8 height 8
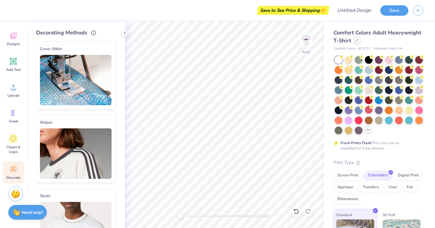
click at [317, 39] on div at bounding box center [357, 40] width 7 height 7
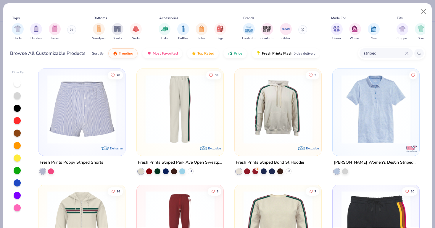
click at [317, 53] on icon at bounding box center [407, 53] width 4 height 4
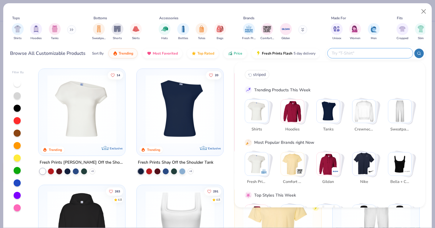
click at [259, 113] on img "Stack Card Button Shirts" at bounding box center [256, 110] width 23 height 23
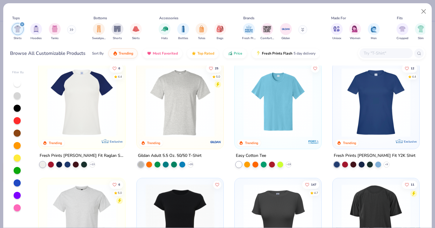
scroll to position [240, 0]
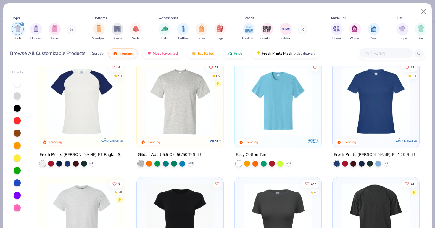
click at [70, 128] on img at bounding box center [81, 101] width 75 height 69
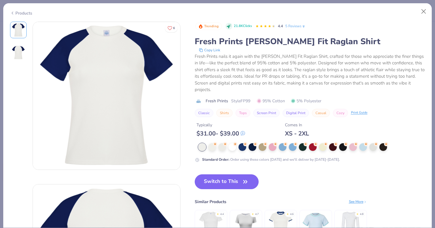
click at [23, 13] on div "Products" at bounding box center [21, 13] width 22 height 6
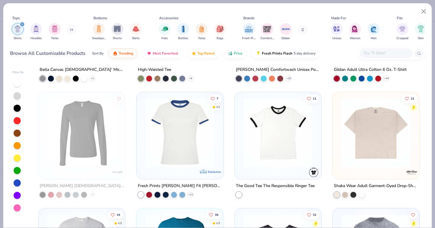
scroll to position [794, 0]
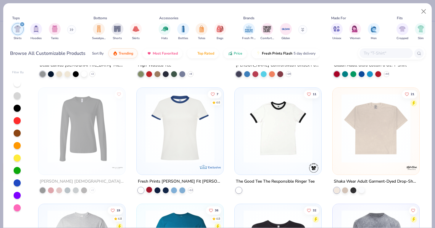
click at [150, 189] on div at bounding box center [149, 189] width 6 height 6
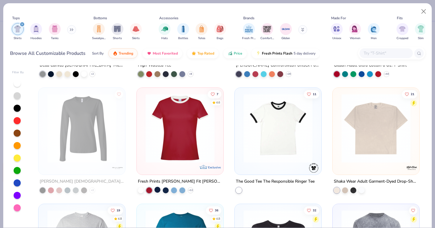
click at [159, 189] on div at bounding box center [157, 189] width 6 height 6
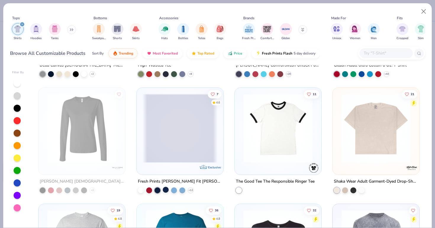
click at [165, 189] on div at bounding box center [166, 189] width 6 height 6
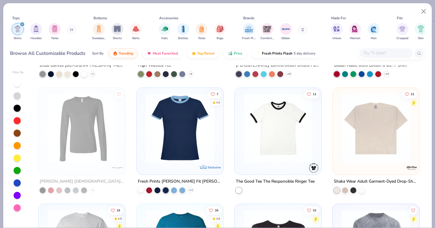
click at [141, 190] on div at bounding box center [141, 189] width 6 height 6
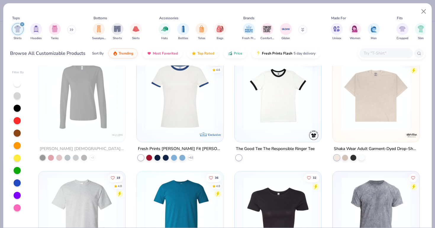
scroll to position [818, 0]
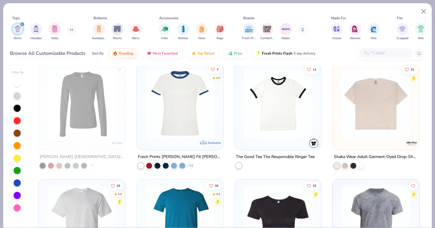
click at [264, 140] on div at bounding box center [278, 105] width 81 height 78
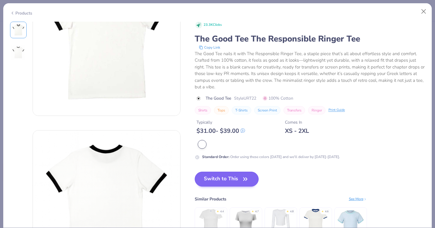
scroll to position [8, 0]
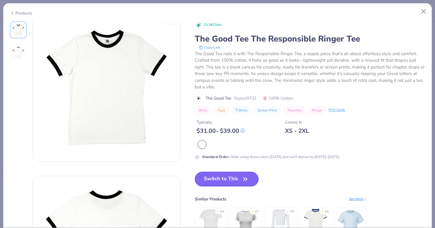
click at [247, 178] on icon "button" at bounding box center [246, 178] width 4 height 3
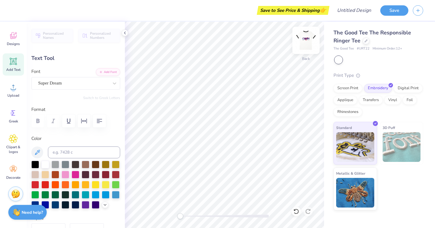
click at [307, 39] on img at bounding box center [306, 40] width 24 height 24
click at [317, 41] on div at bounding box center [366, 40] width 7 height 7
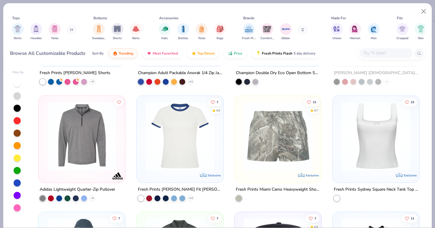
scroll to position [3464, 0]
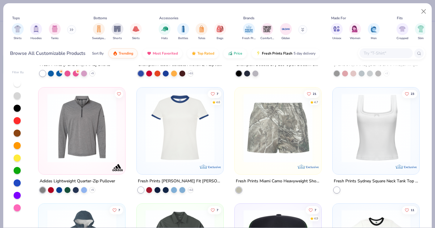
click at [187, 156] on img at bounding box center [180, 127] width 75 height 69
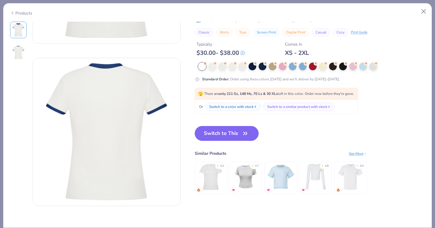
scroll to position [127, 0]
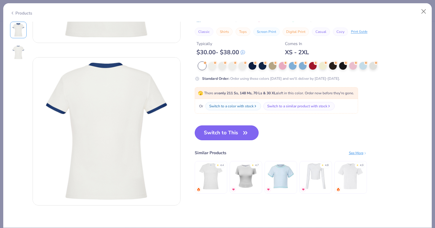
click at [235, 128] on button "Switch to This" at bounding box center [227, 132] width 64 height 15
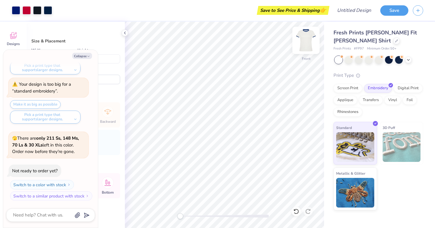
click at [310, 40] on img at bounding box center [306, 40] width 24 height 24
click at [310, 40] on img at bounding box center [306, 40] width 12 height 12
click at [299, 44] on div at bounding box center [305, 40] width 27 height 27
